Goal: Task Accomplishment & Management: Manage account settings

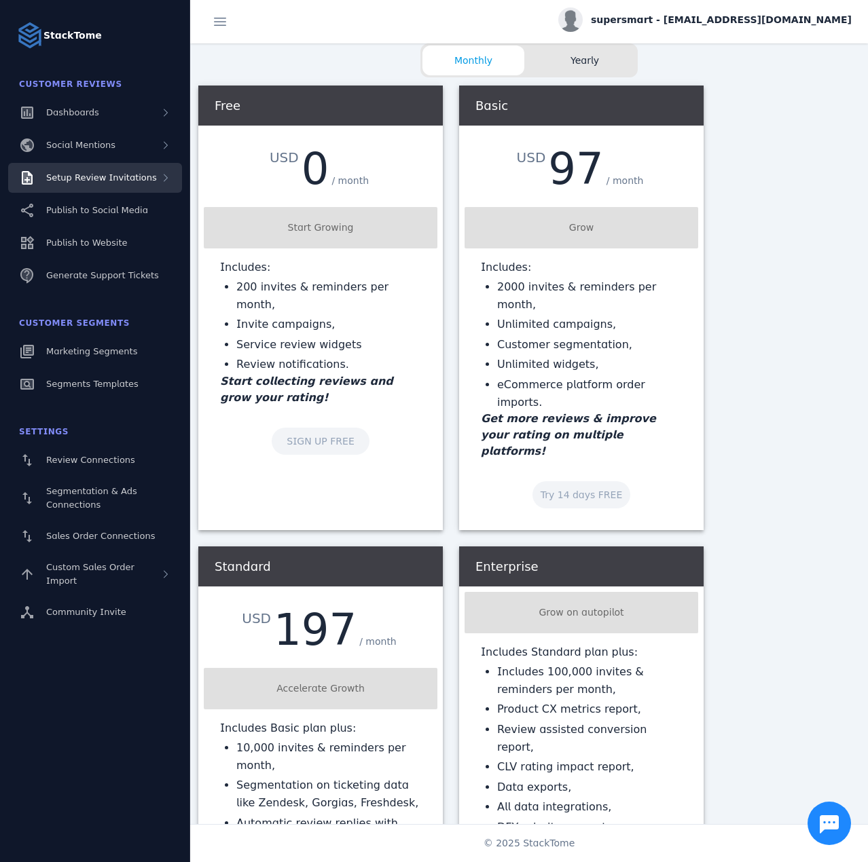
click at [108, 174] on span "Setup Review Invitations" at bounding box center [101, 177] width 111 height 10
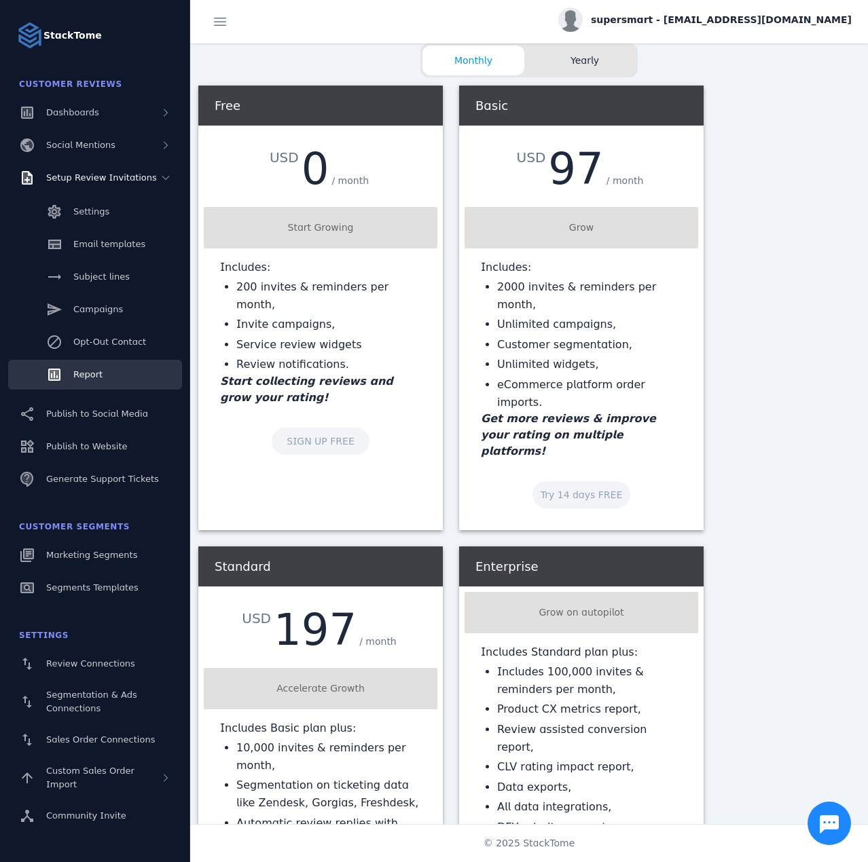
click at [98, 376] on span "Report" at bounding box center [87, 374] width 29 height 10
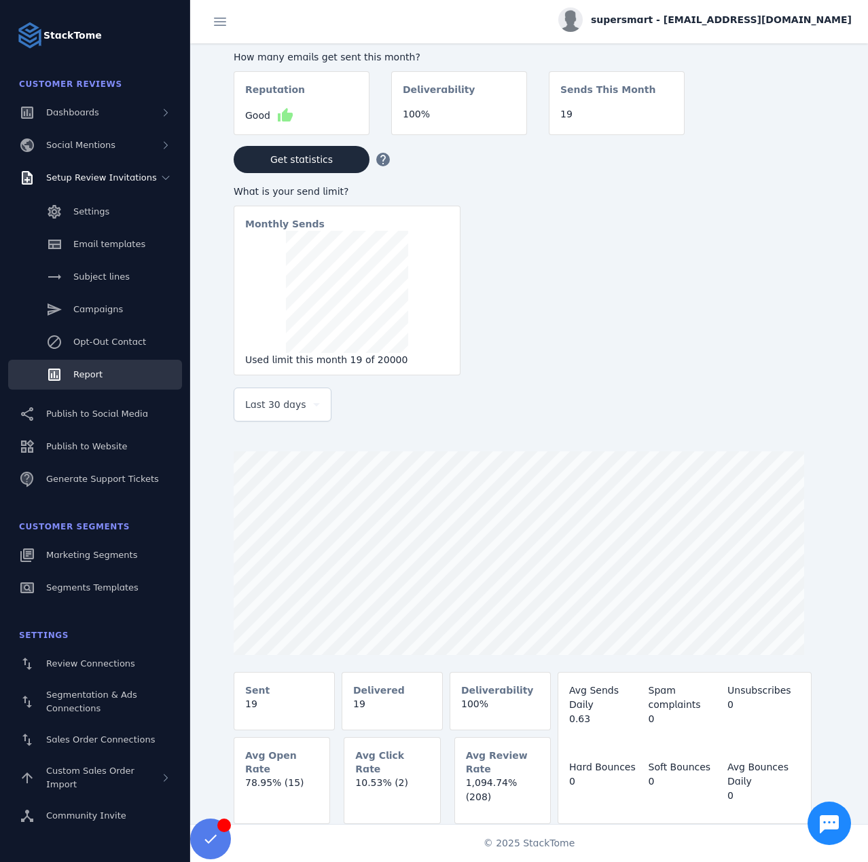
click at [299, 410] on div "Last 30 days" at bounding box center [276, 404] width 62 height 16
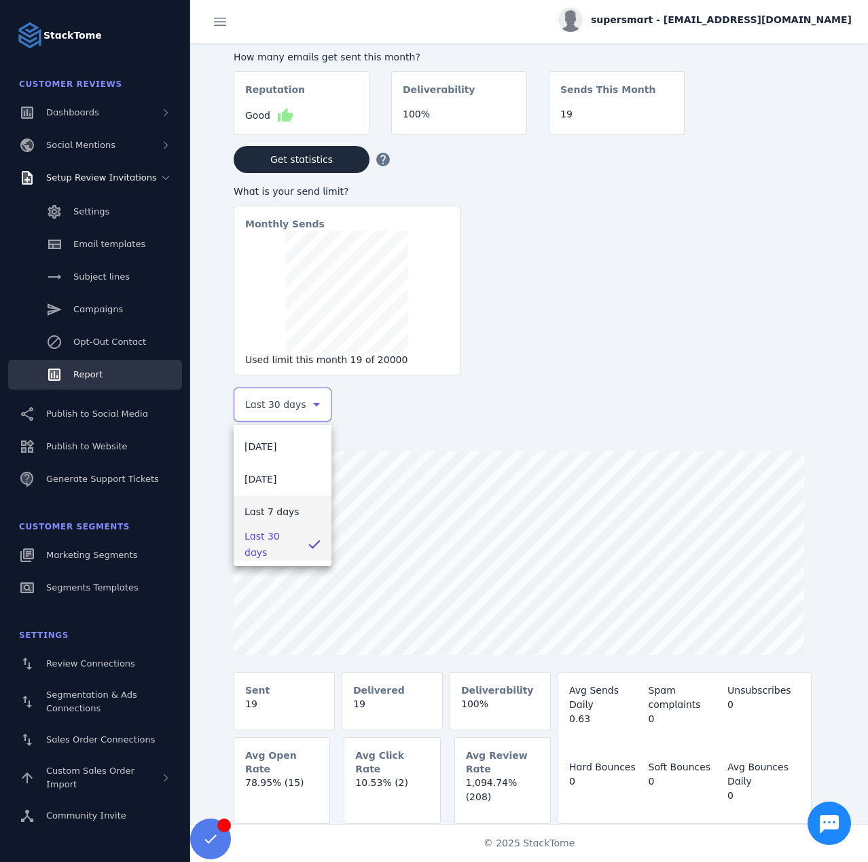
click at [284, 502] on mat-option "Last 7 days" at bounding box center [283, 512] width 98 height 33
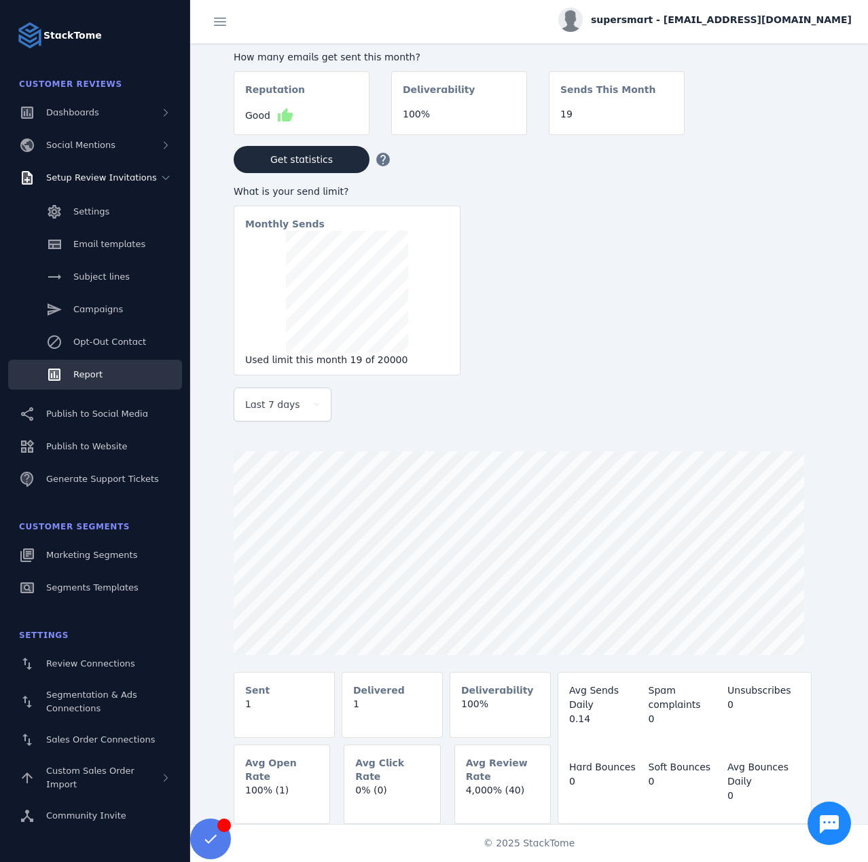
click at [733, 16] on span "supersmart - cs_supersmart@stacktome.com" at bounding box center [721, 20] width 261 height 14
click at [775, 122] on button "Sign out" at bounding box center [803, 131] width 98 height 33
